Goal: Task Accomplishment & Management: Complete application form

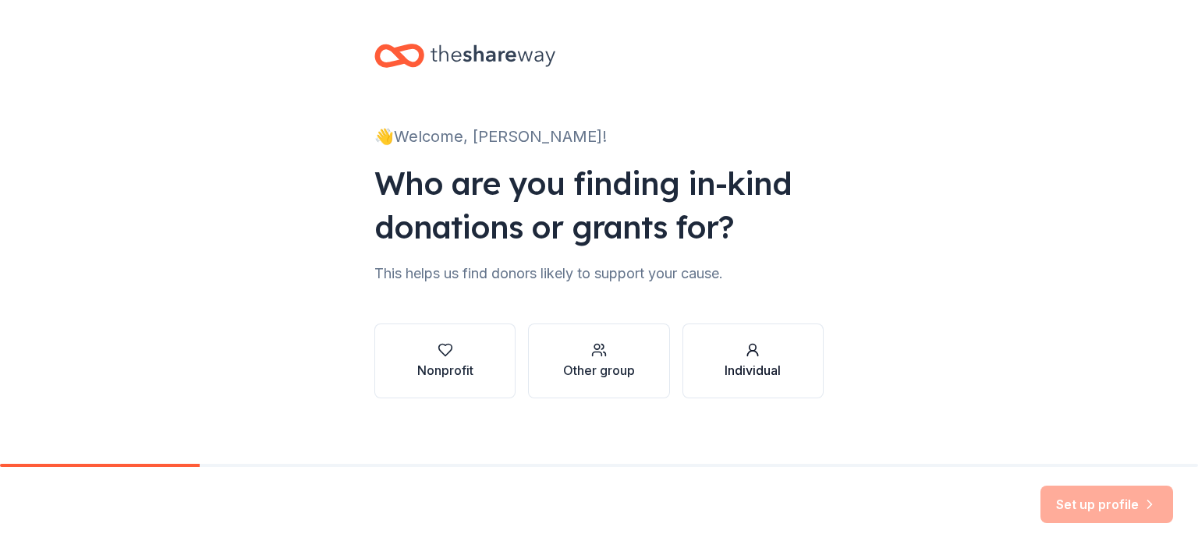
click at [731, 368] on div "Individual" at bounding box center [753, 370] width 56 height 19
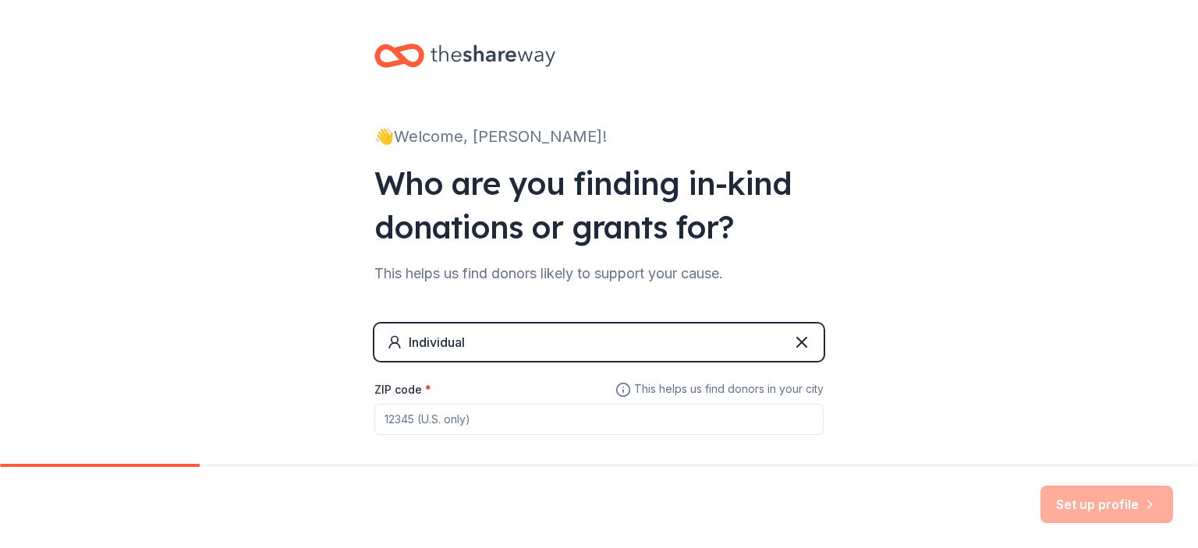
drag, startPoint x: 717, startPoint y: 431, endPoint x: 734, endPoint y: 420, distance: 20.8
click at [724, 424] on input "ZIP code *" at bounding box center [598, 419] width 449 height 31
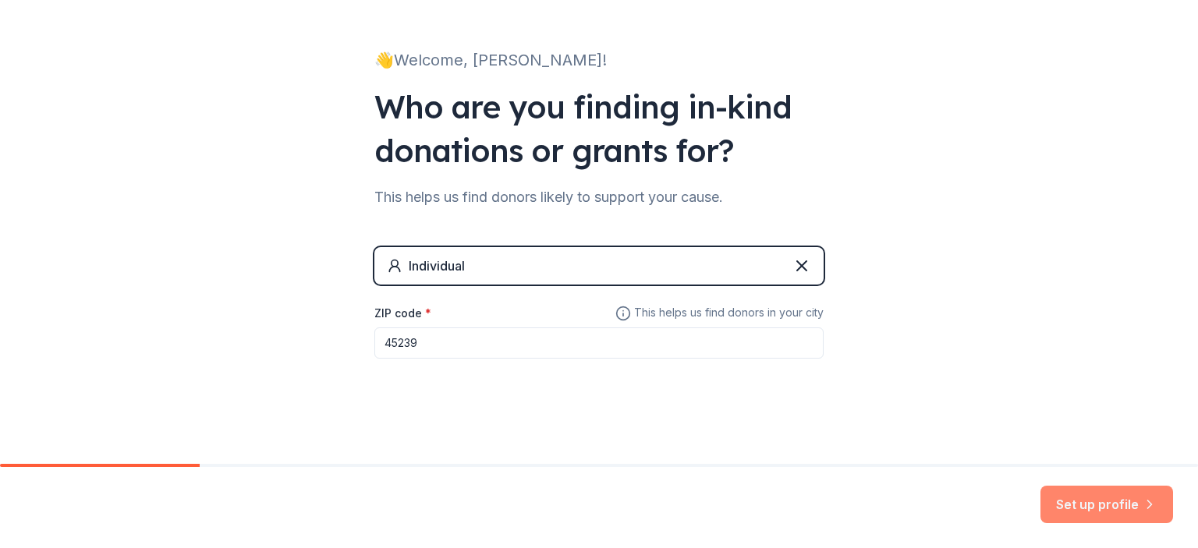
type input "45239"
click at [1080, 515] on button "Set up profile" at bounding box center [1107, 504] width 133 height 37
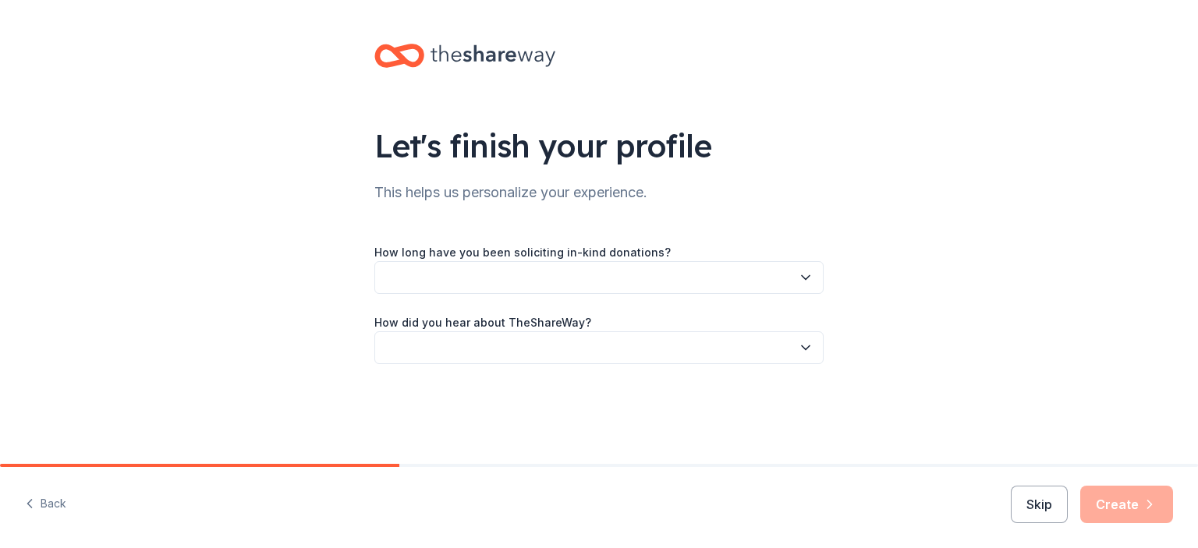
click at [774, 275] on button "button" at bounding box center [598, 277] width 449 height 33
click at [714, 319] on div "This is my first time!" at bounding box center [598, 319] width 441 height 31
click at [721, 349] on button "button" at bounding box center [598, 347] width 449 height 33
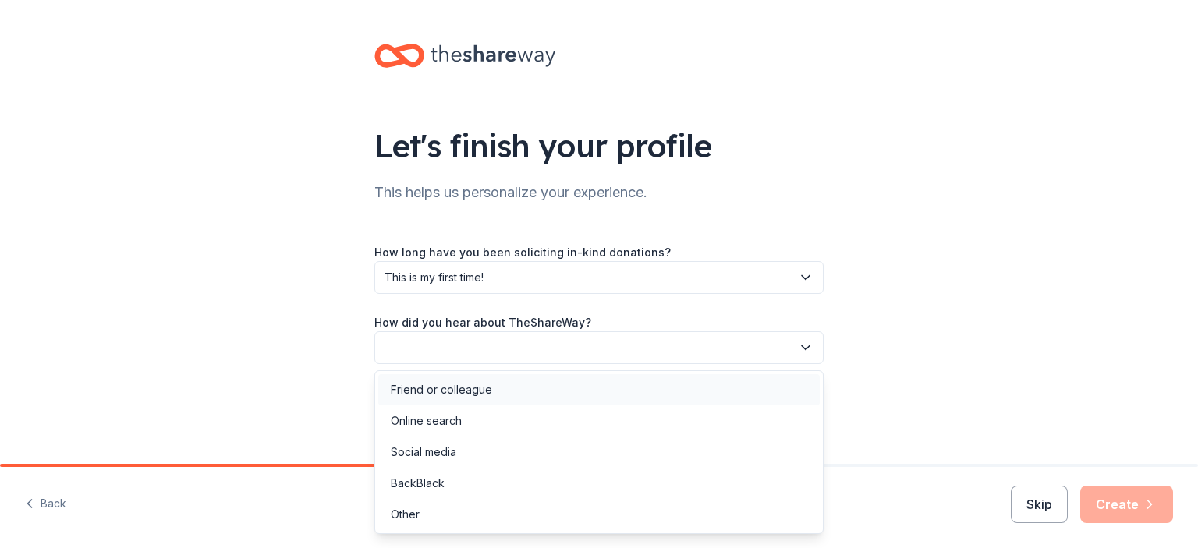
click at [668, 399] on div "Friend or colleague" at bounding box center [598, 389] width 441 height 31
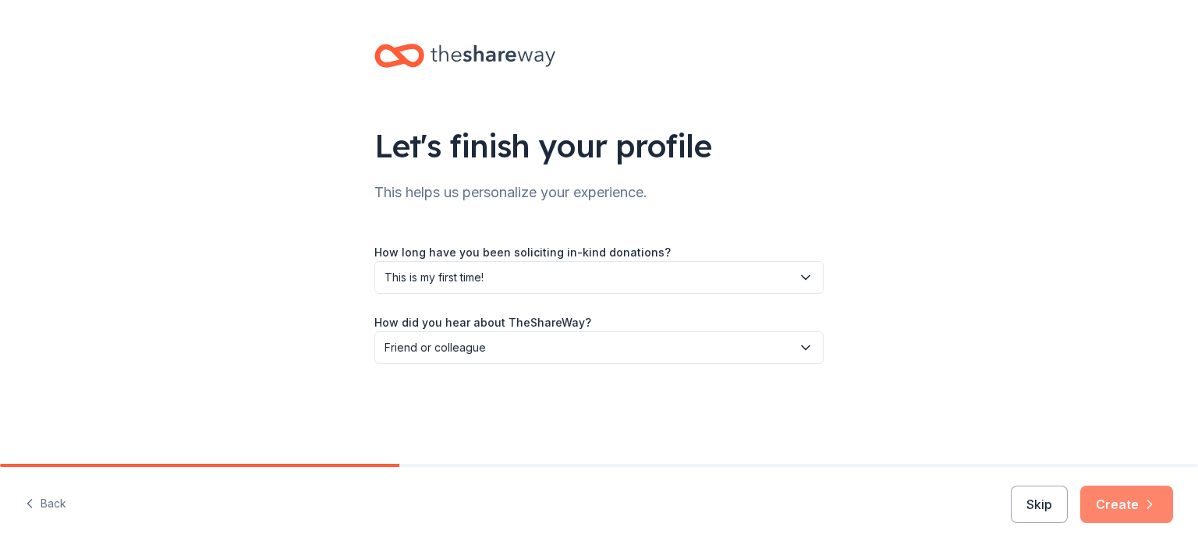
click at [1126, 505] on button "Create" at bounding box center [1126, 504] width 93 height 37
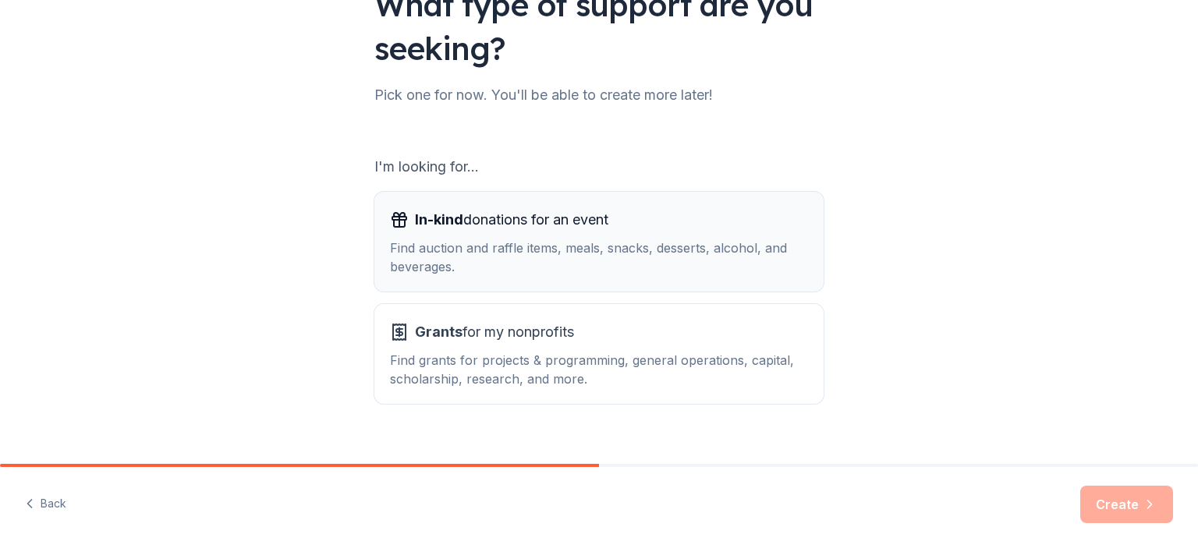
scroll to position [165, 0]
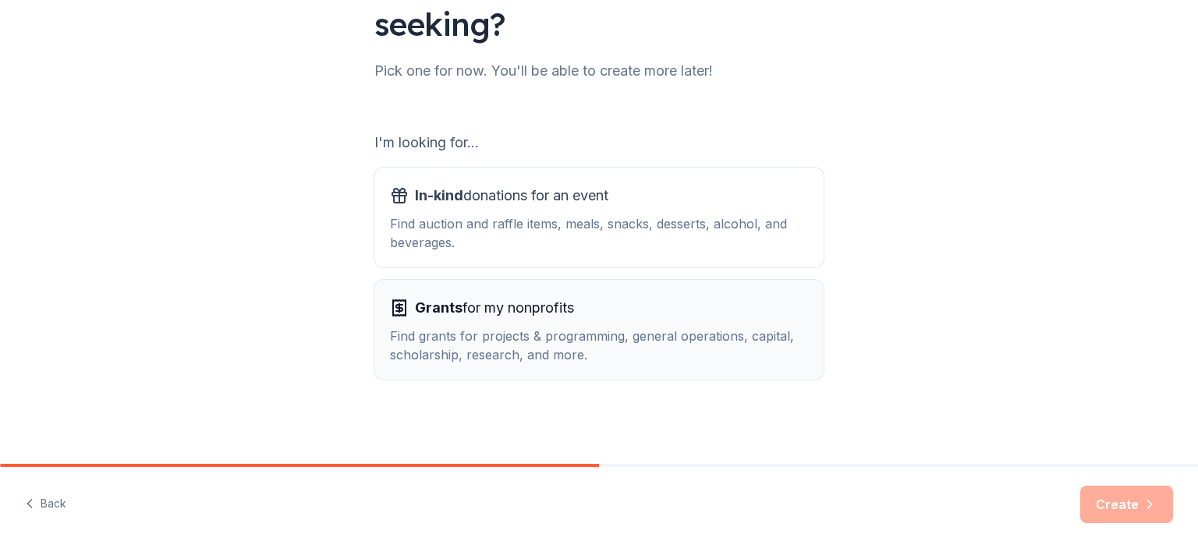
click at [655, 356] on div "Find grants for projects & programming, general operations, capital, scholarshi…" at bounding box center [599, 345] width 418 height 37
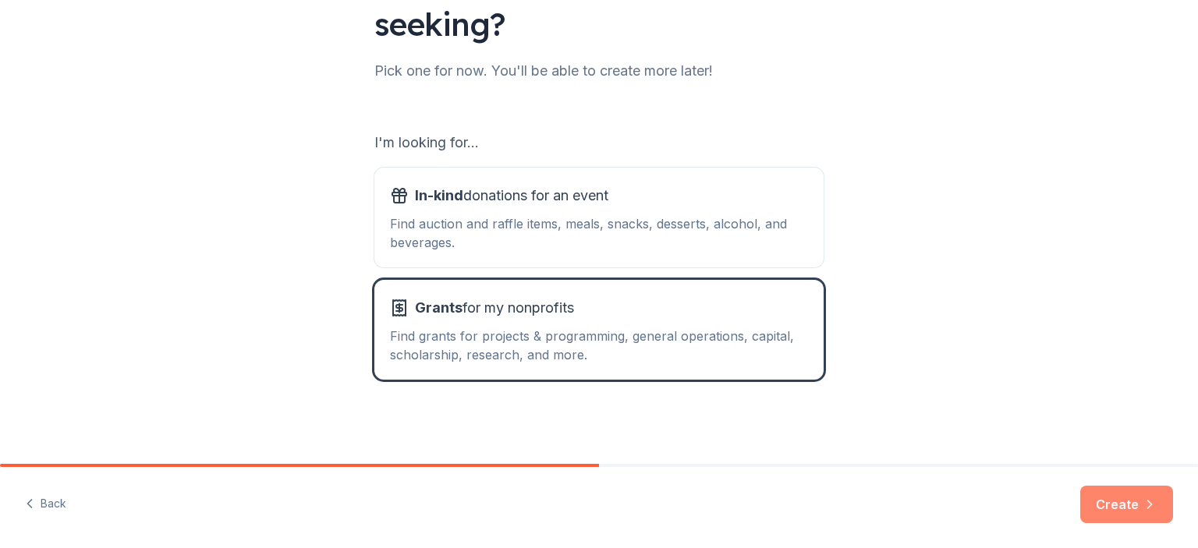
click at [1147, 500] on icon "button" at bounding box center [1150, 505] width 16 height 16
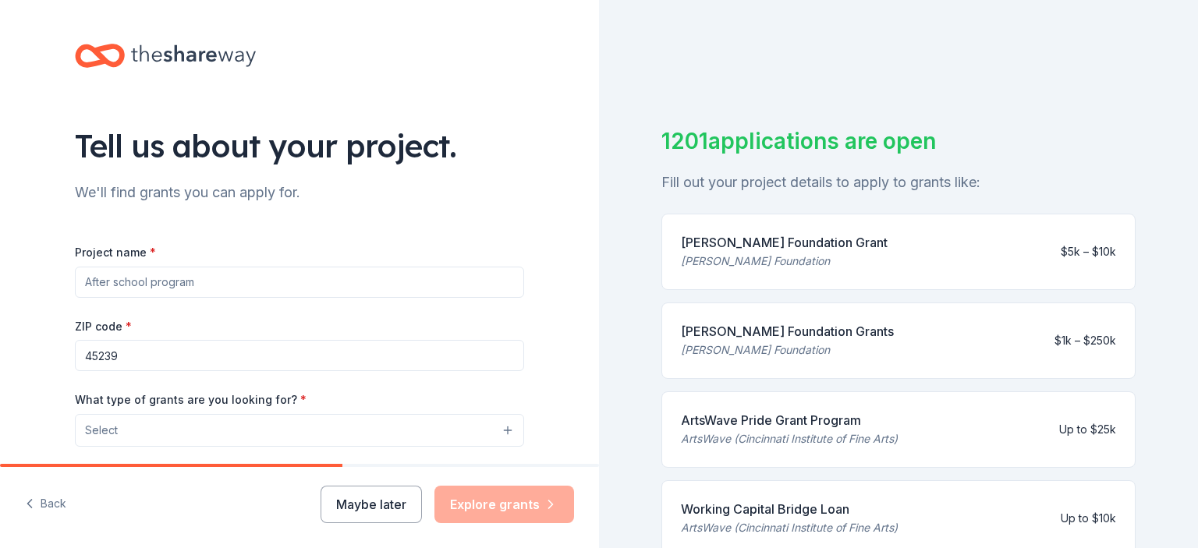
click at [214, 436] on button "Select" at bounding box center [299, 430] width 449 height 33
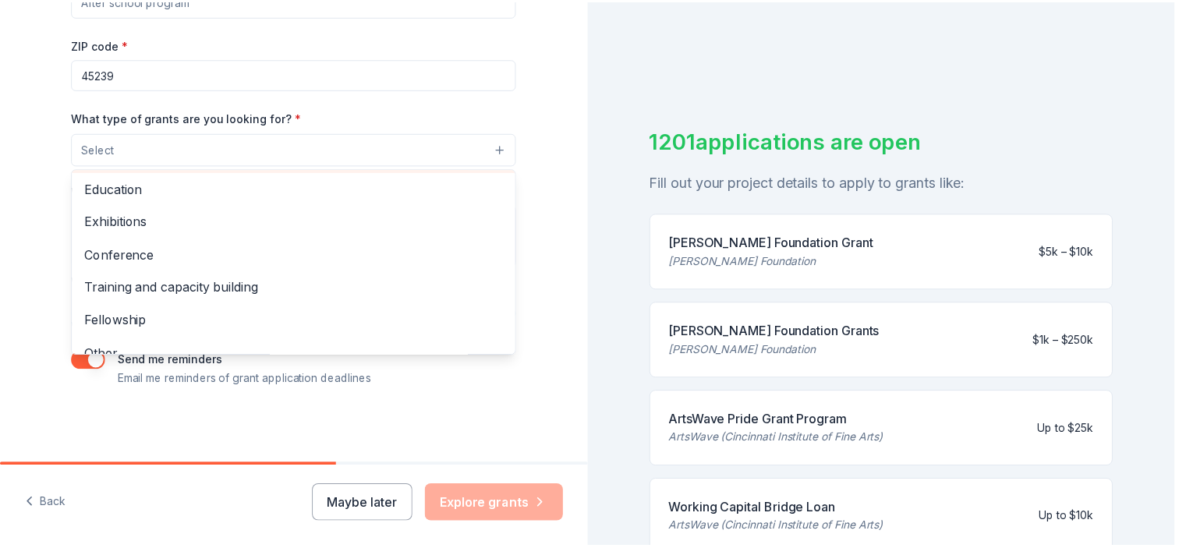
scroll to position [184, 0]
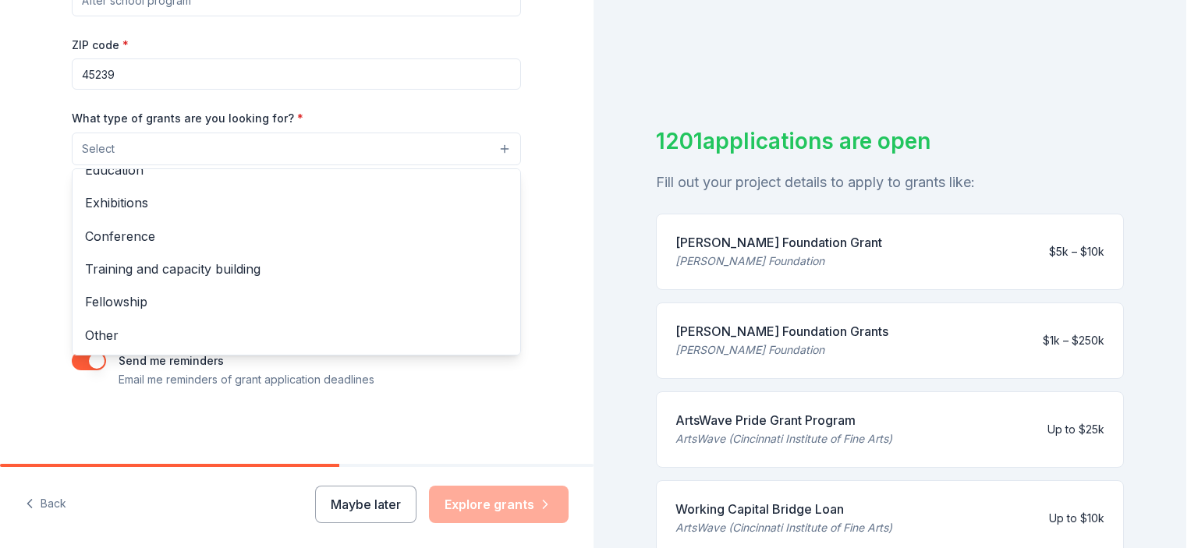
click at [821, 448] on div "Tell us about your project. We'll find grants you can apply for. Project name *…" at bounding box center [593, 274] width 1186 height 548
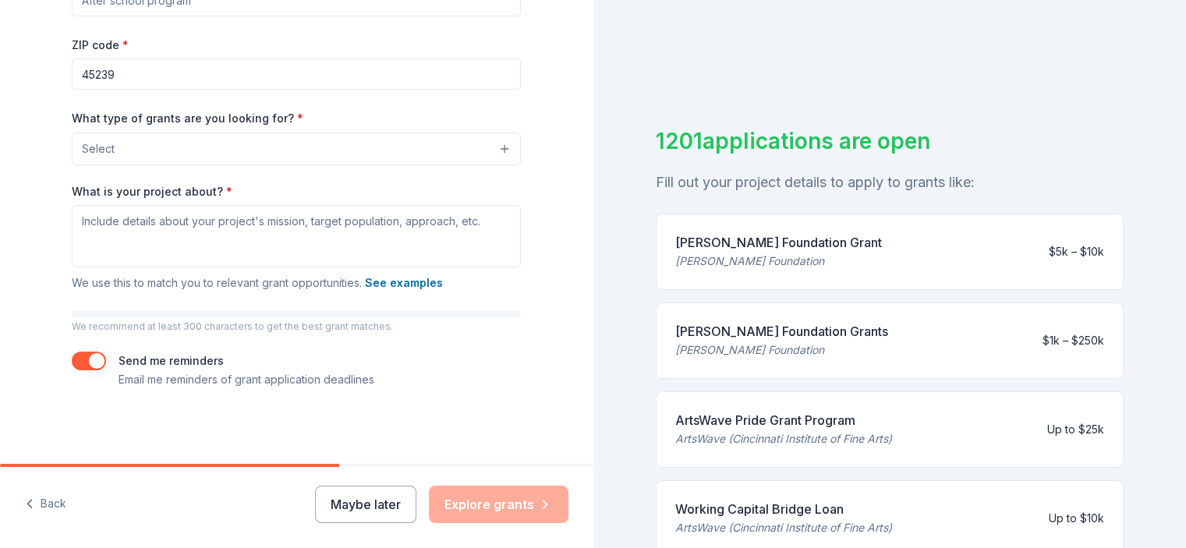
click at [808, 431] on div "ArtsWave (Cincinnati Institute of Fine Arts)" at bounding box center [783, 439] width 217 height 19
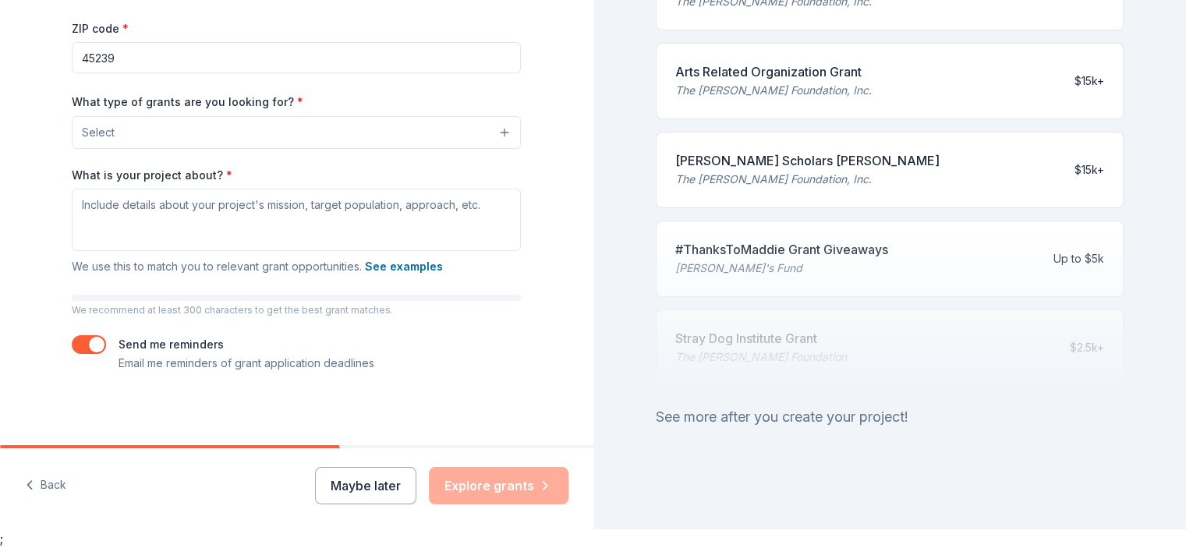
scroll to position [282, 0]
